Goal: Communication & Community: Share content

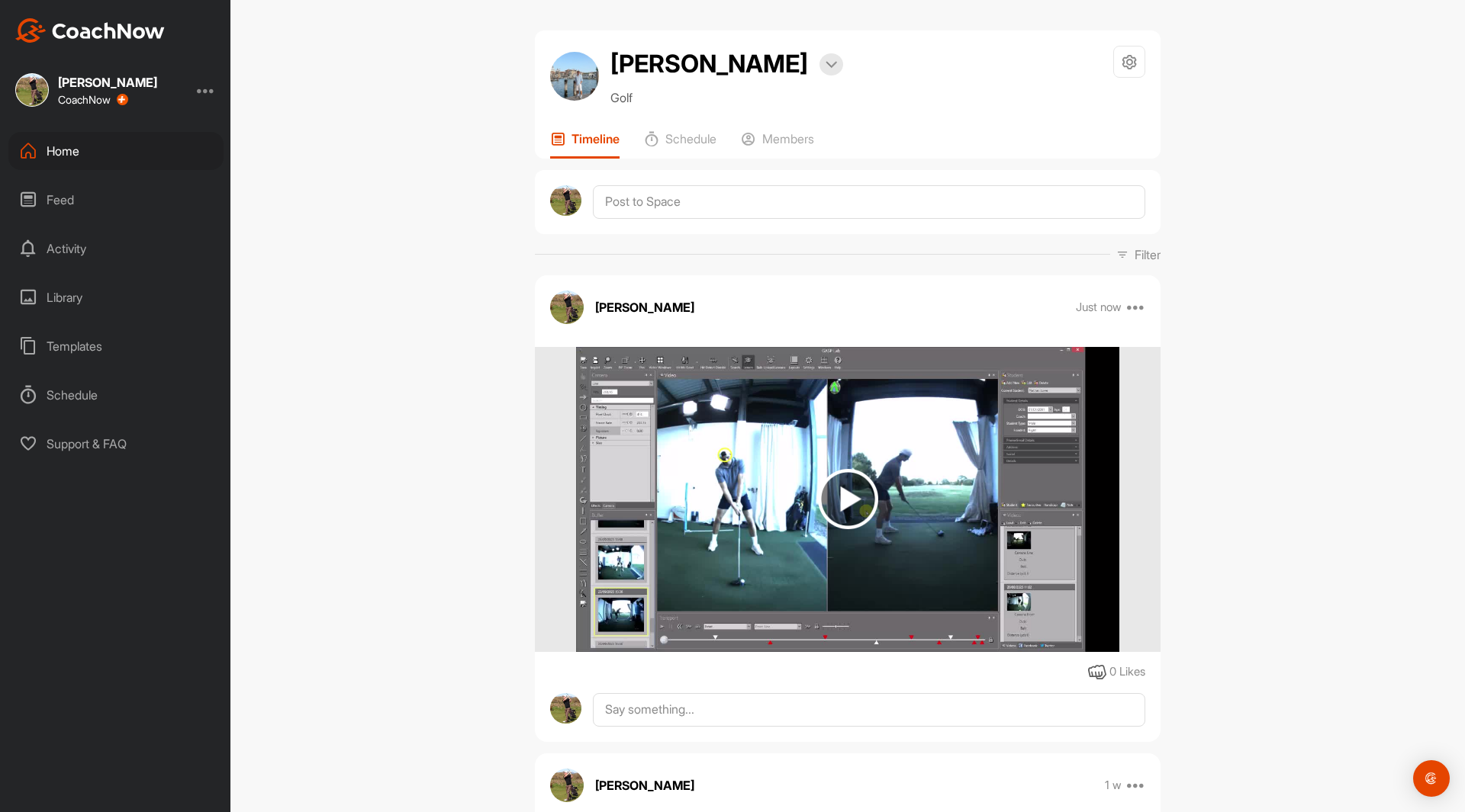
click at [64, 152] on div "Home" at bounding box center [116, 150] width 215 height 38
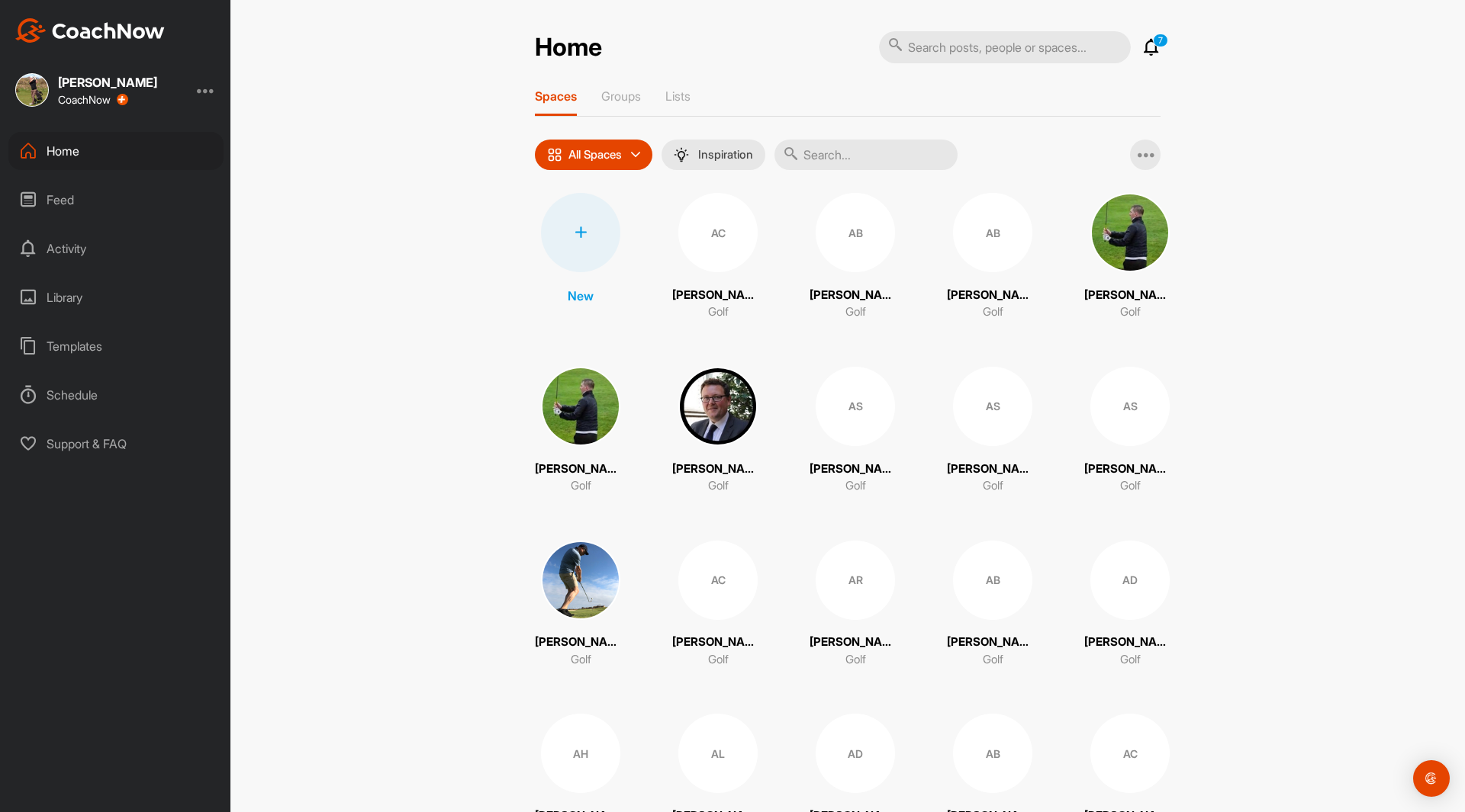
click at [915, 38] on input "text" at bounding box center [1005, 46] width 252 height 32
type input "[PERSON_NAME]"
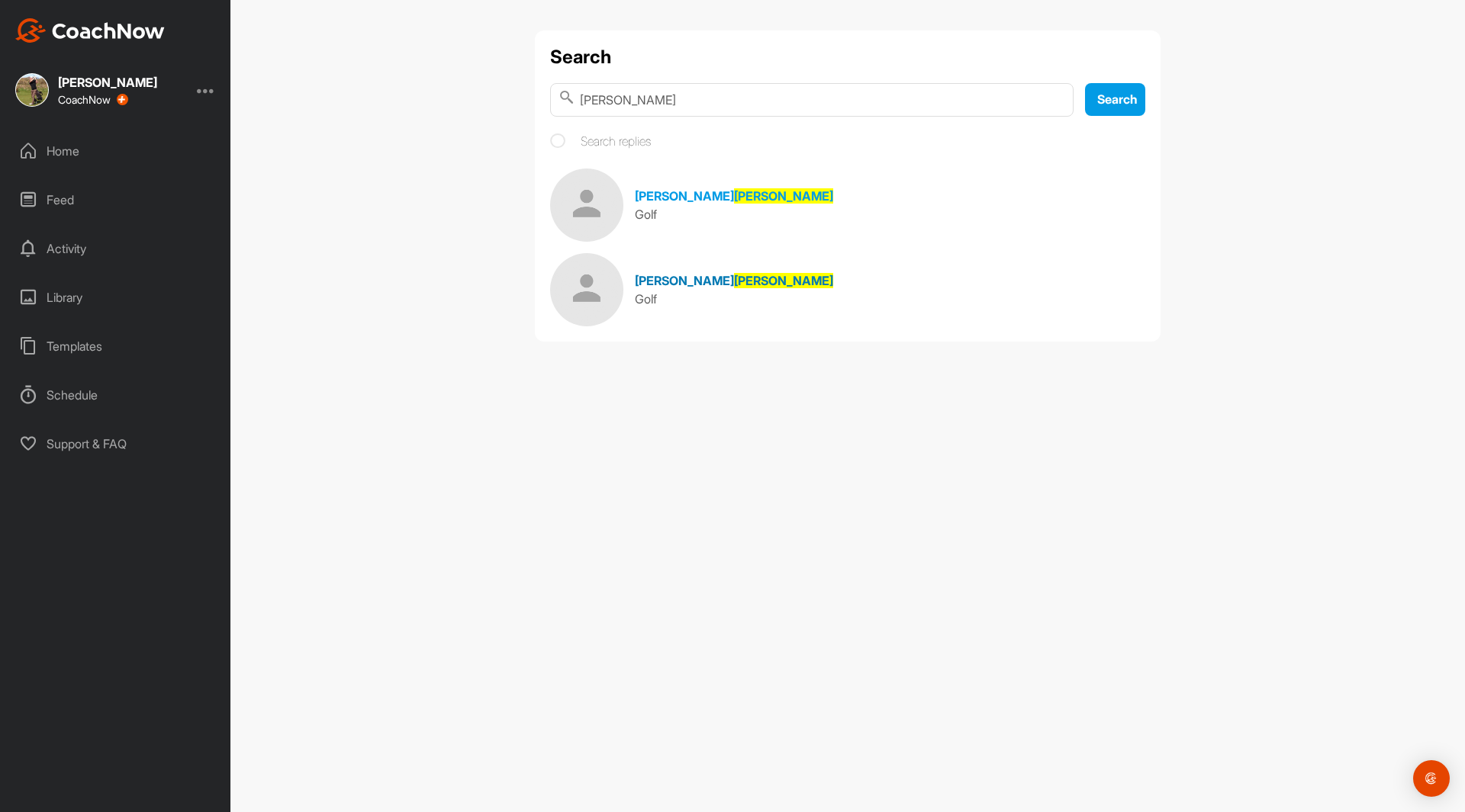
click at [585, 278] on img at bounding box center [587, 290] width 73 height 73
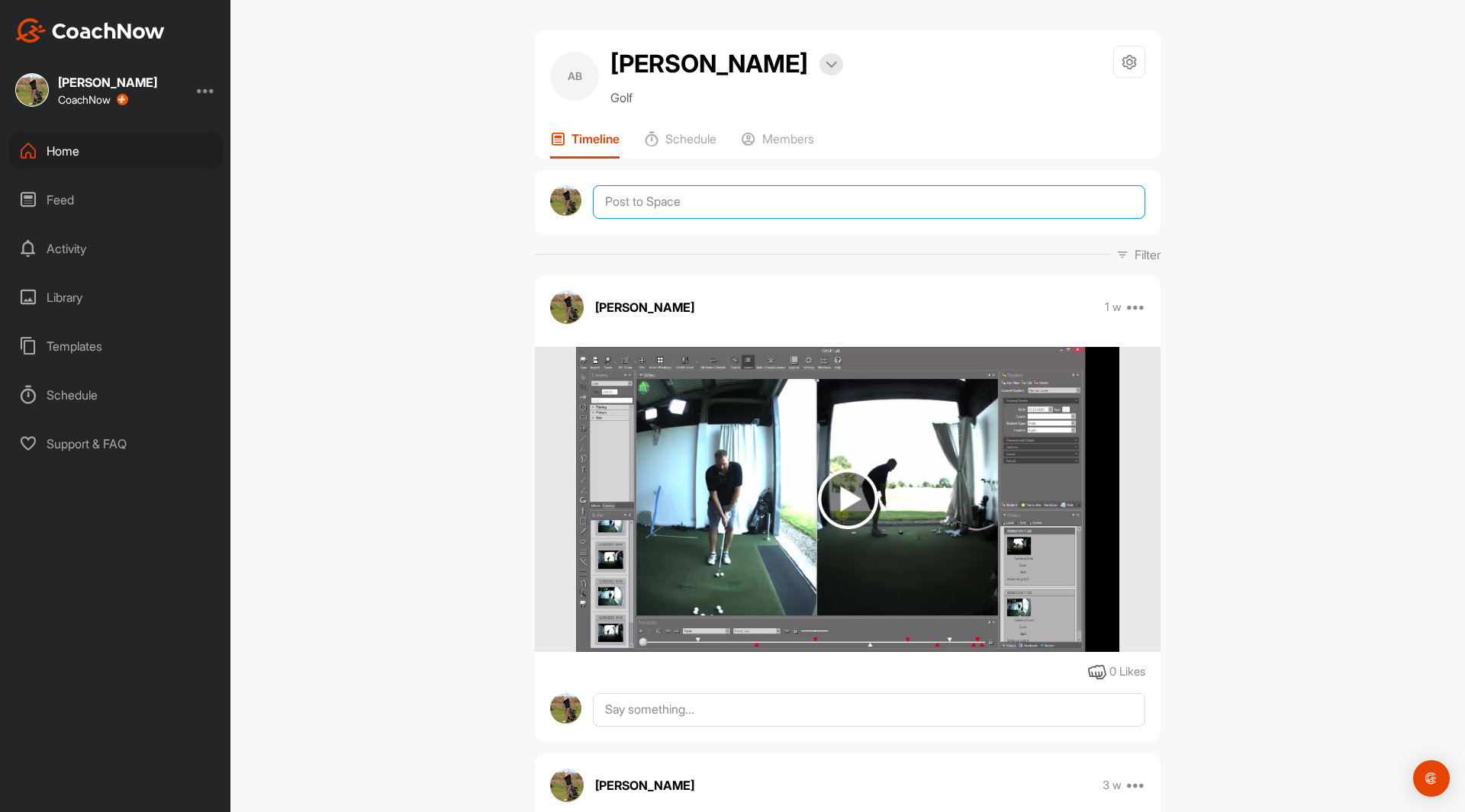
click at [639, 191] on textarea at bounding box center [869, 201] width 553 height 33
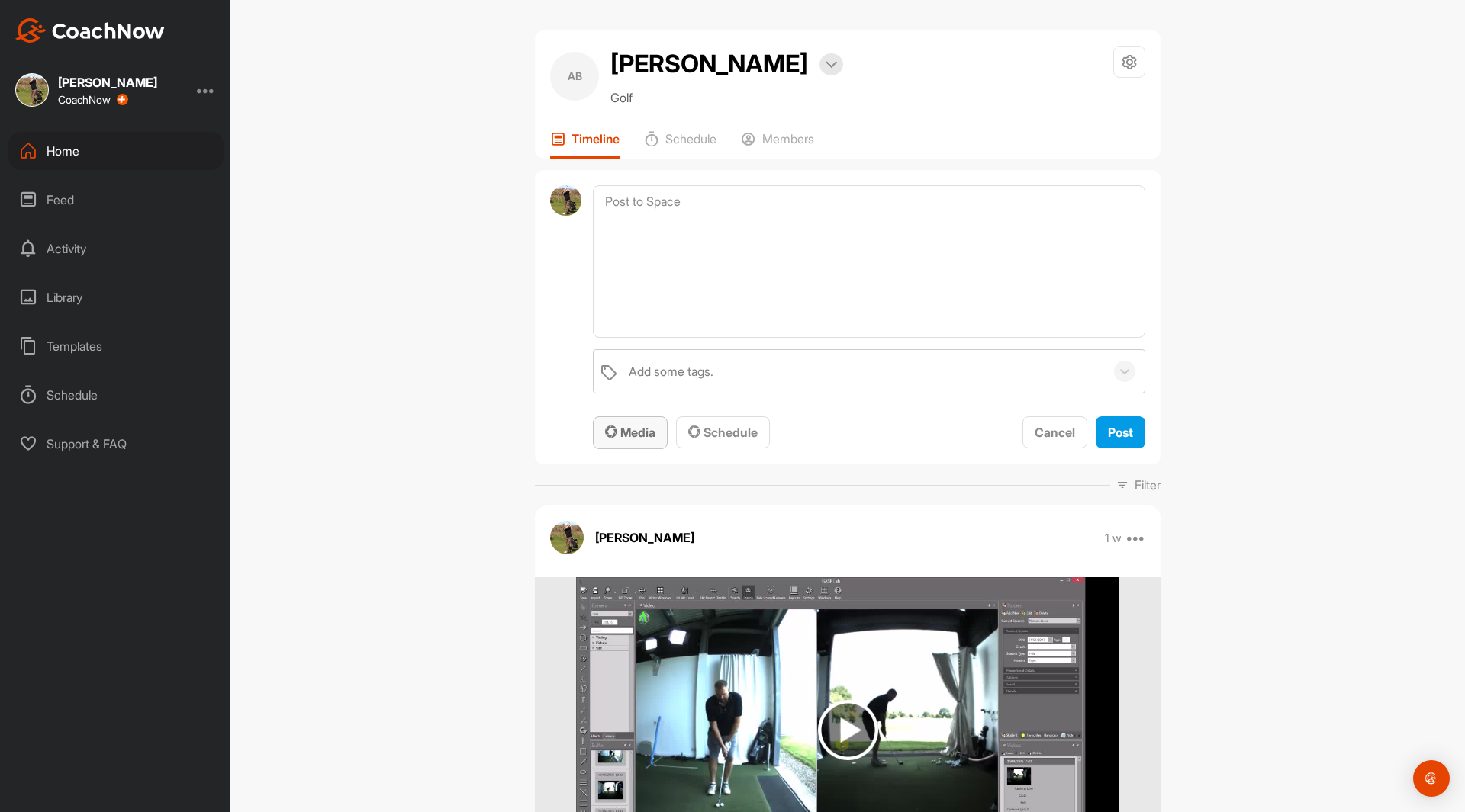
click at [634, 430] on span "Media" at bounding box center [630, 432] width 50 height 15
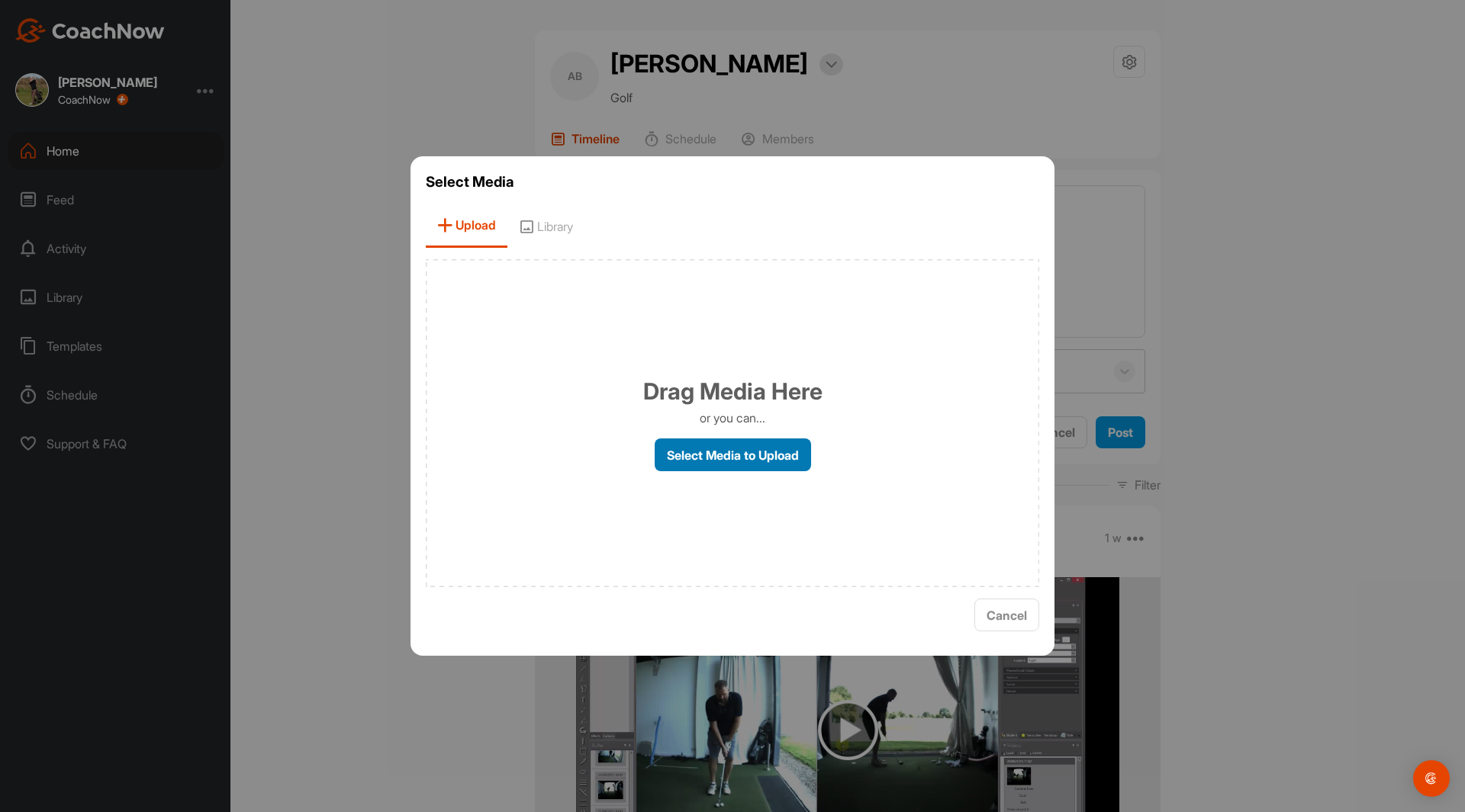
click at [723, 458] on label "Select Media to Upload" at bounding box center [733, 455] width 157 height 33
click at [0, 0] on input "Select Media to Upload" at bounding box center [0, 0] width 0 height 0
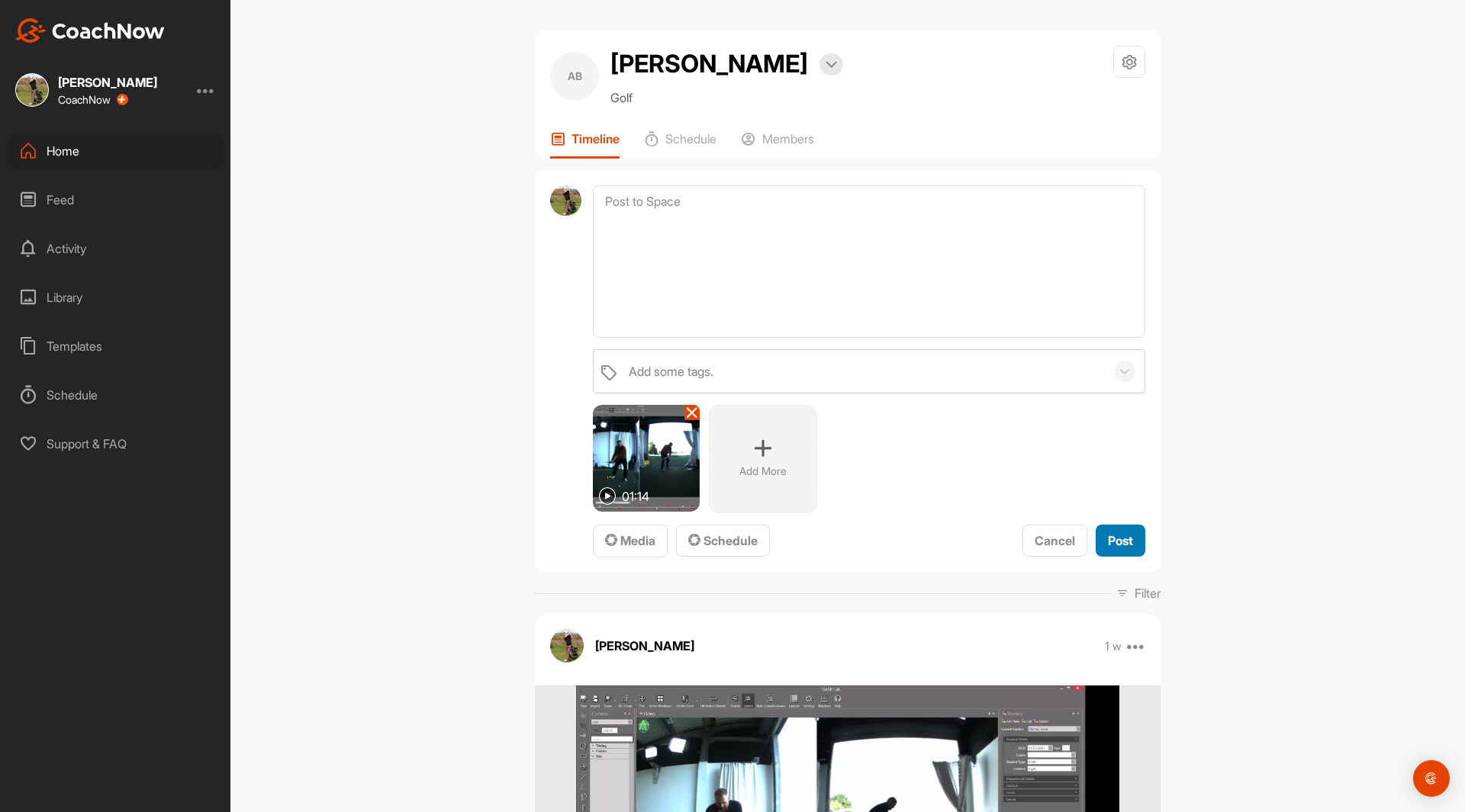
click at [1117, 535] on span "Post" at bounding box center [1120, 541] width 25 height 15
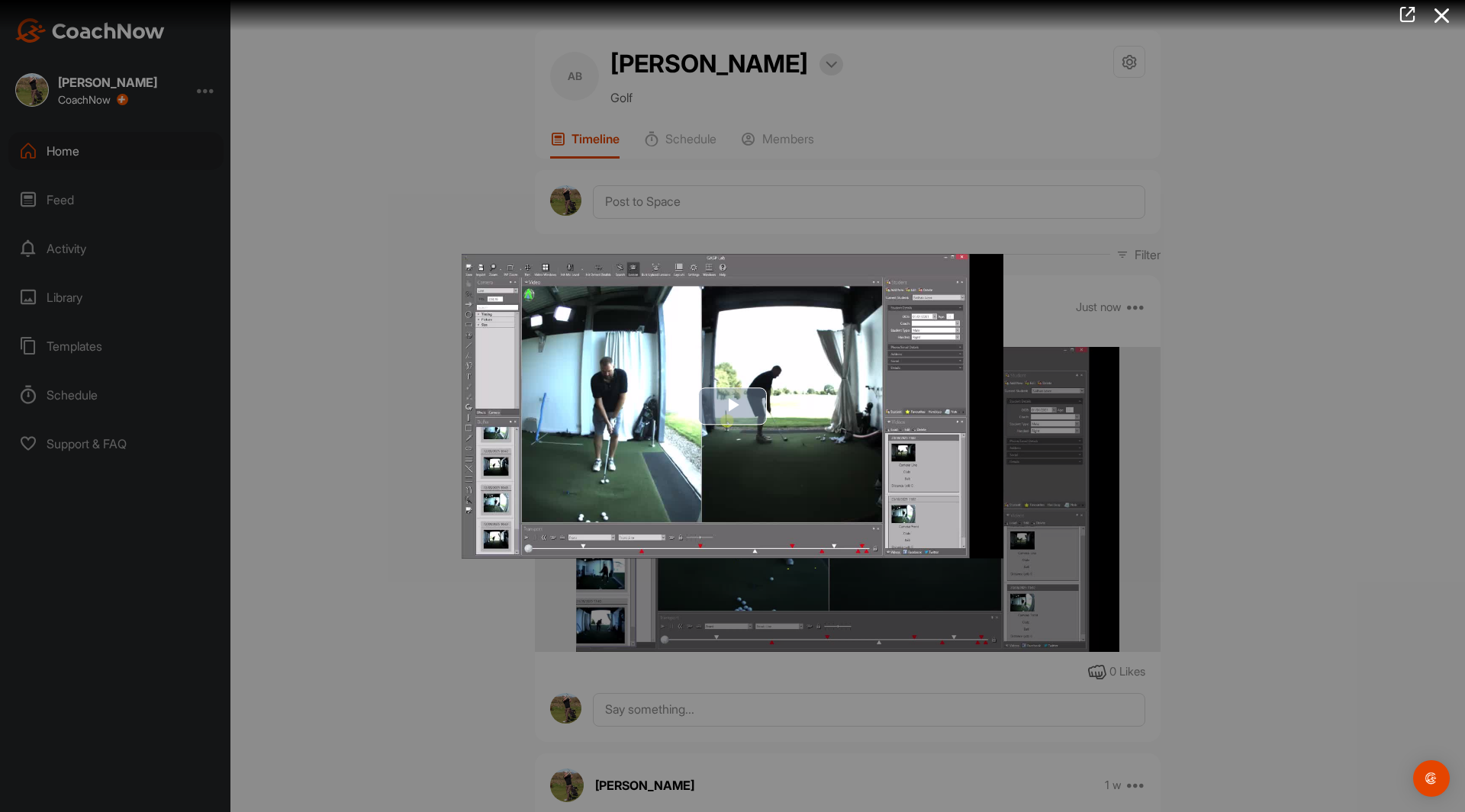
click at [732, 407] on span "Video Player" at bounding box center [732, 407] width 0 height 0
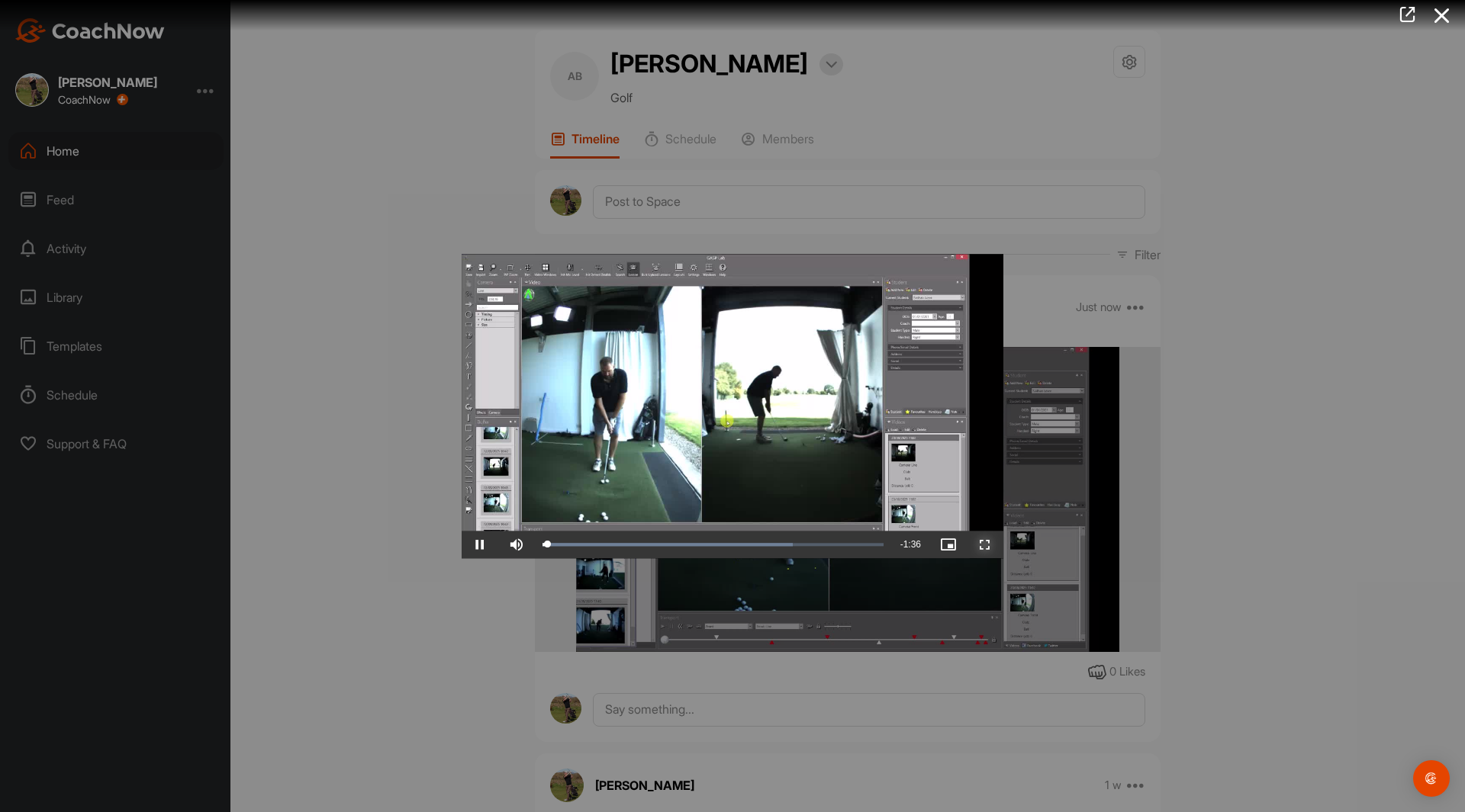
click at [986, 545] on span "Video Player" at bounding box center [984, 545] width 36 height 0
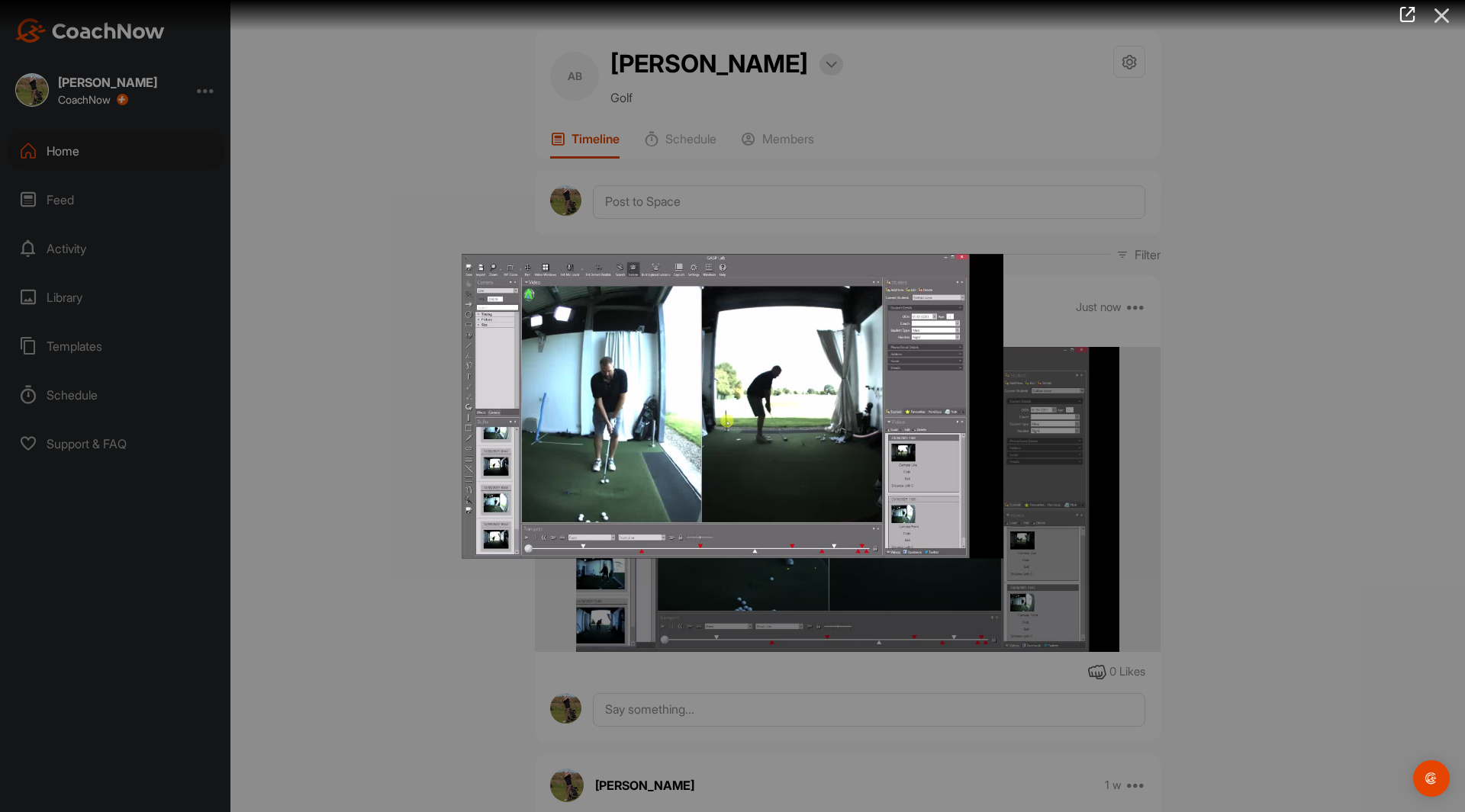
click at [1436, 16] on icon at bounding box center [1442, 15] width 35 height 28
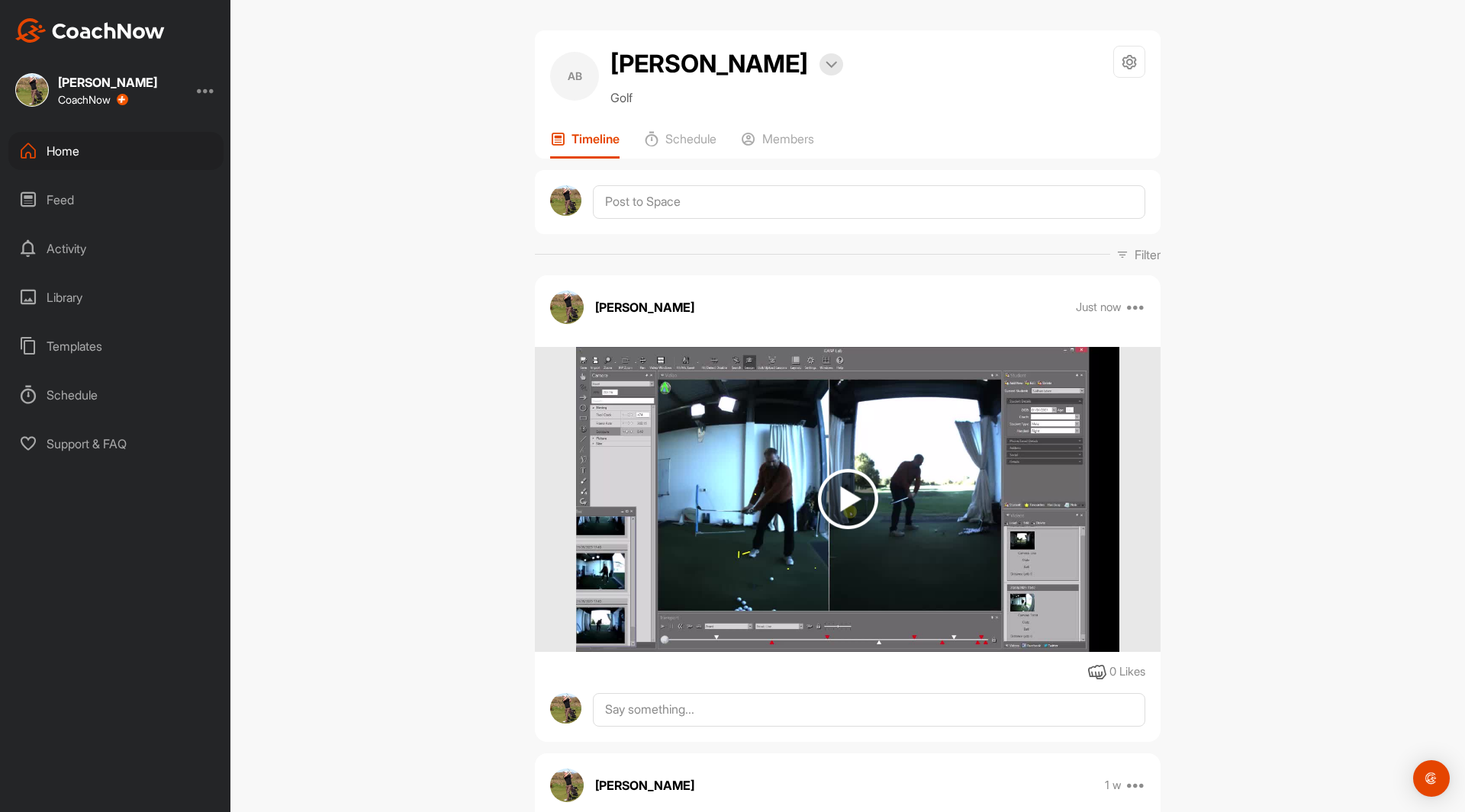
click at [75, 150] on div "Home" at bounding box center [116, 150] width 215 height 38
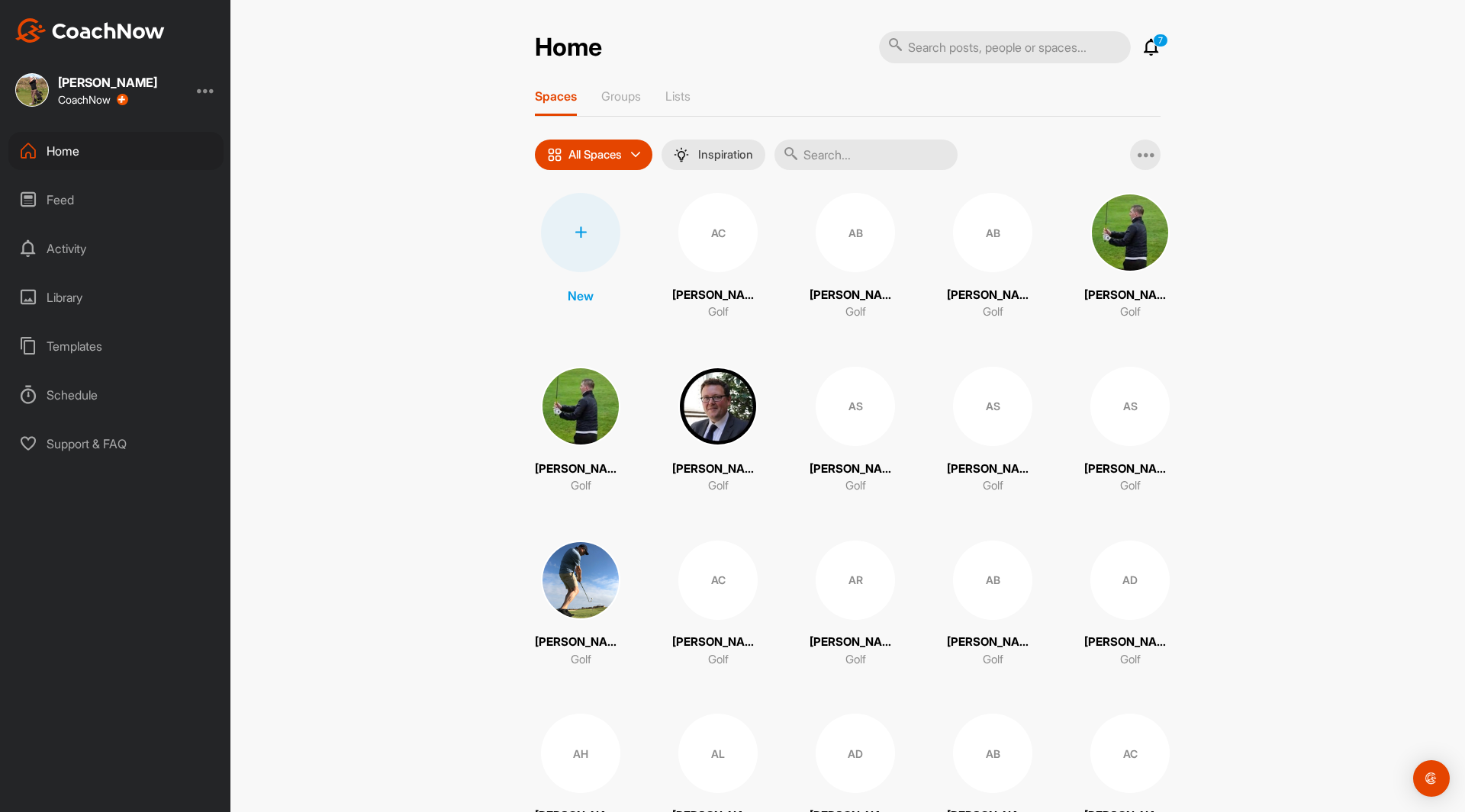
click at [922, 50] on input "text" at bounding box center [1005, 46] width 252 height 32
type input "[PERSON_NAME]"
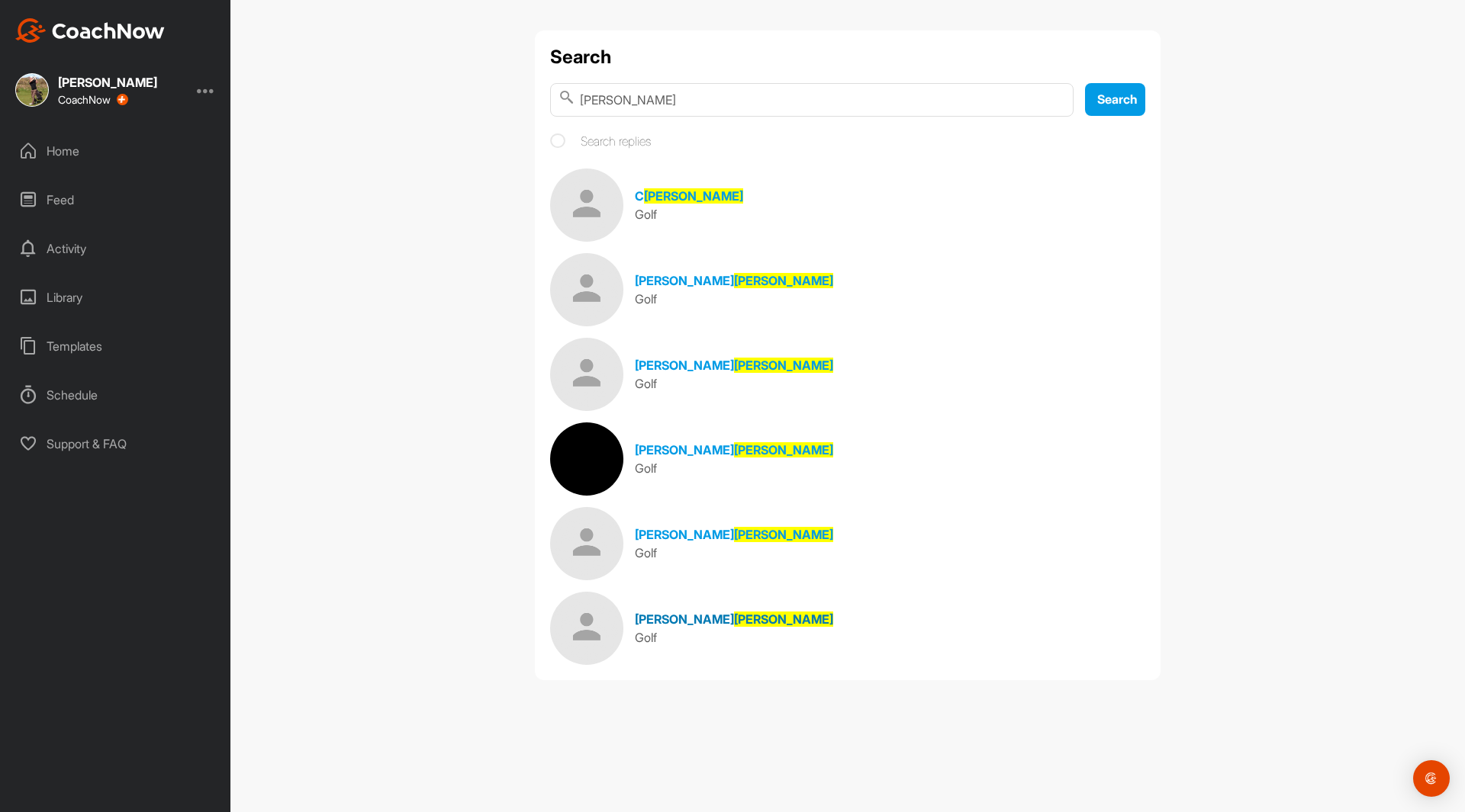
click at [608, 637] on img at bounding box center [587, 628] width 73 height 73
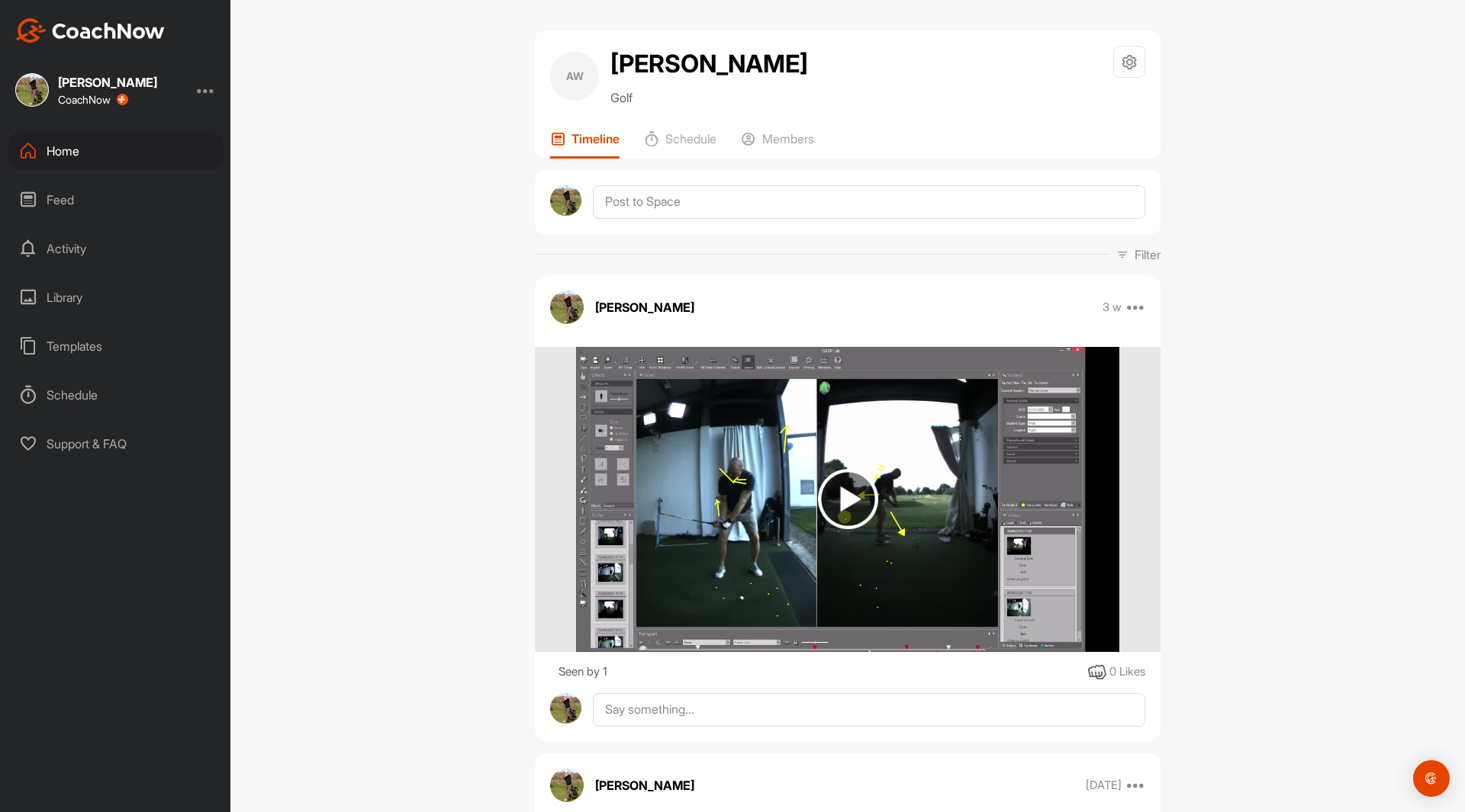
click at [839, 502] on img at bounding box center [848, 499] width 60 height 60
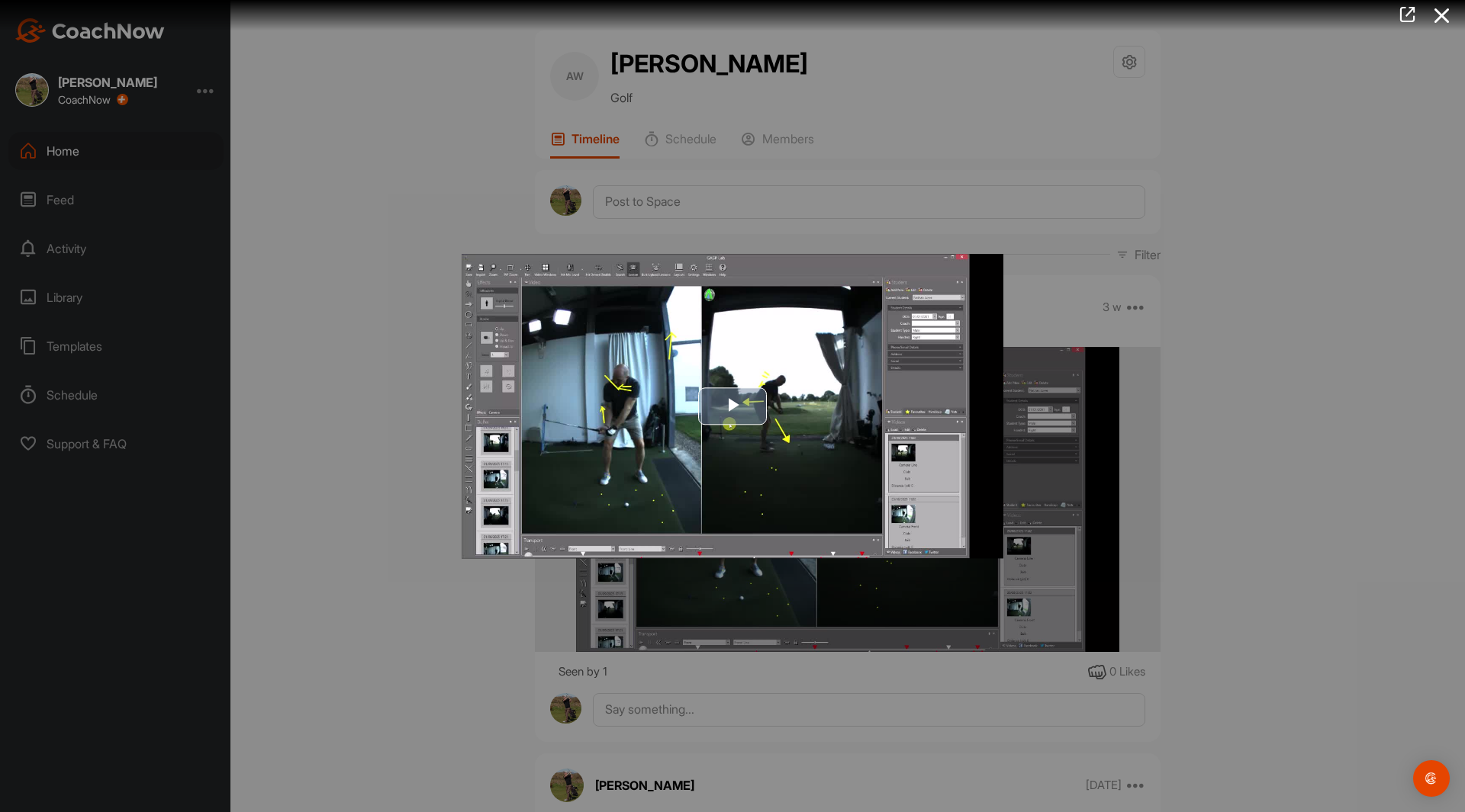
click at [732, 407] on span "Video Player" at bounding box center [732, 407] width 0 height 0
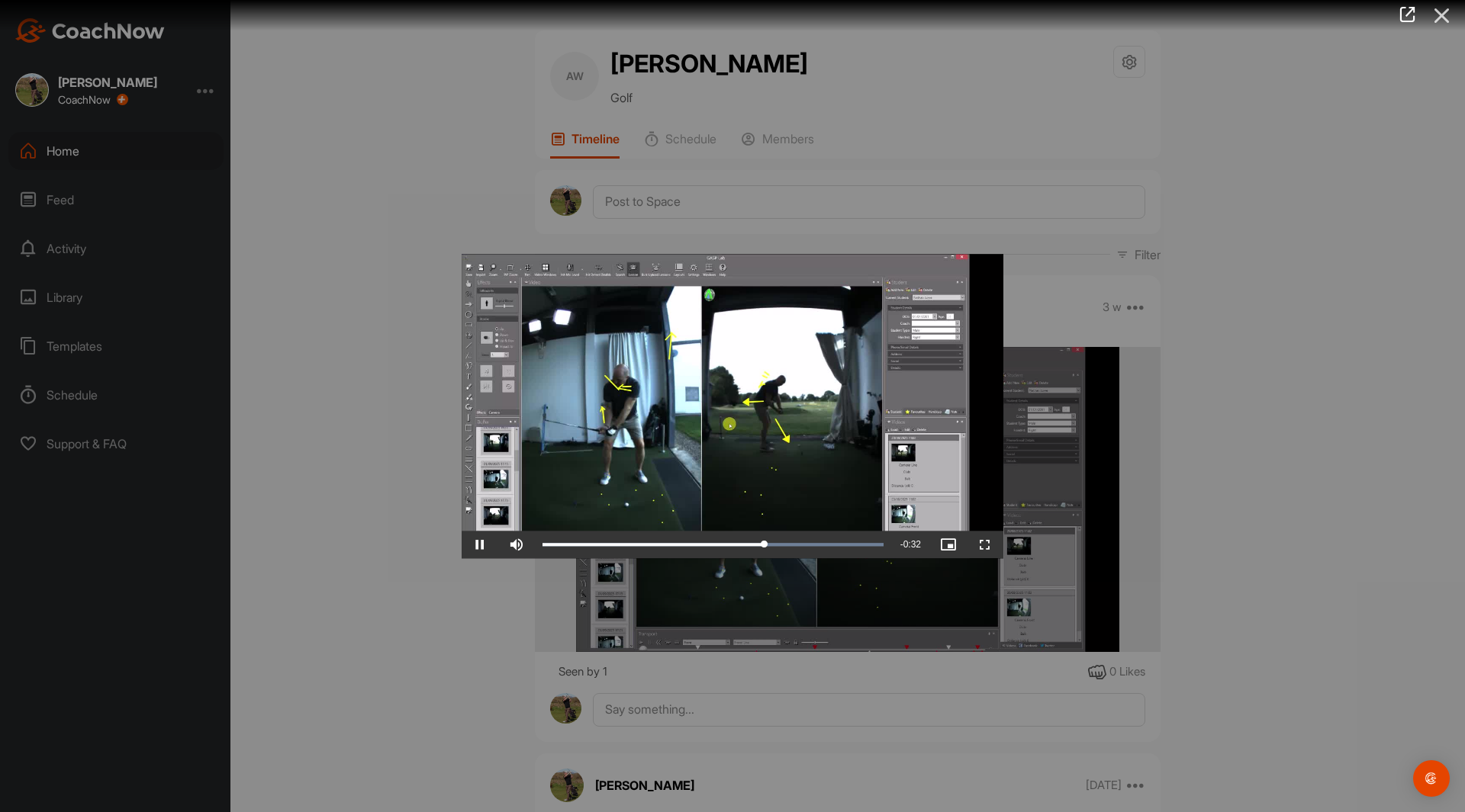
click at [1445, 17] on icon at bounding box center [1442, 15] width 35 height 28
